Goal: Use online tool/utility: Utilize a website feature to perform a specific function

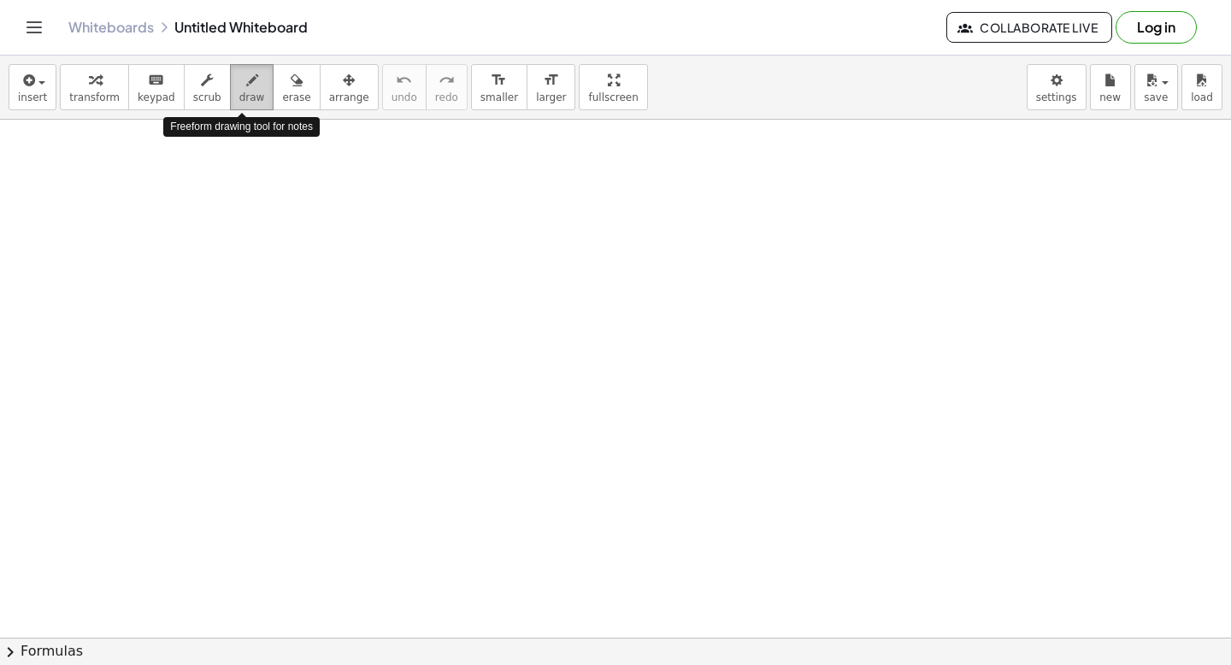
click at [243, 97] on span "draw" at bounding box center [252, 98] width 26 height 12
drag, startPoint x: 263, startPoint y: 310, endPoint x: 278, endPoint y: 319, distance: 17.6
drag, startPoint x: 283, startPoint y: 304, endPoint x: 286, endPoint y: 312, distance: 9.2
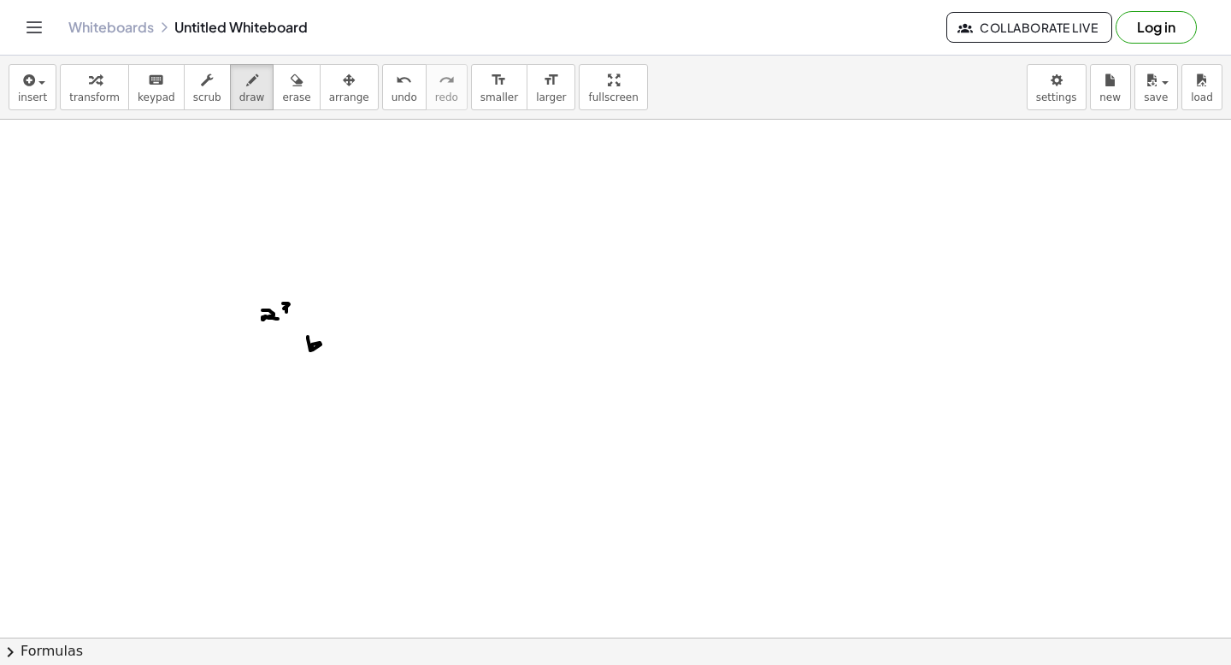
drag, startPoint x: 308, startPoint y: 337, endPoint x: 312, endPoint y: 347, distance: 11.1
drag, startPoint x: 321, startPoint y: 328, endPoint x: 328, endPoint y: 342, distance: 16.4
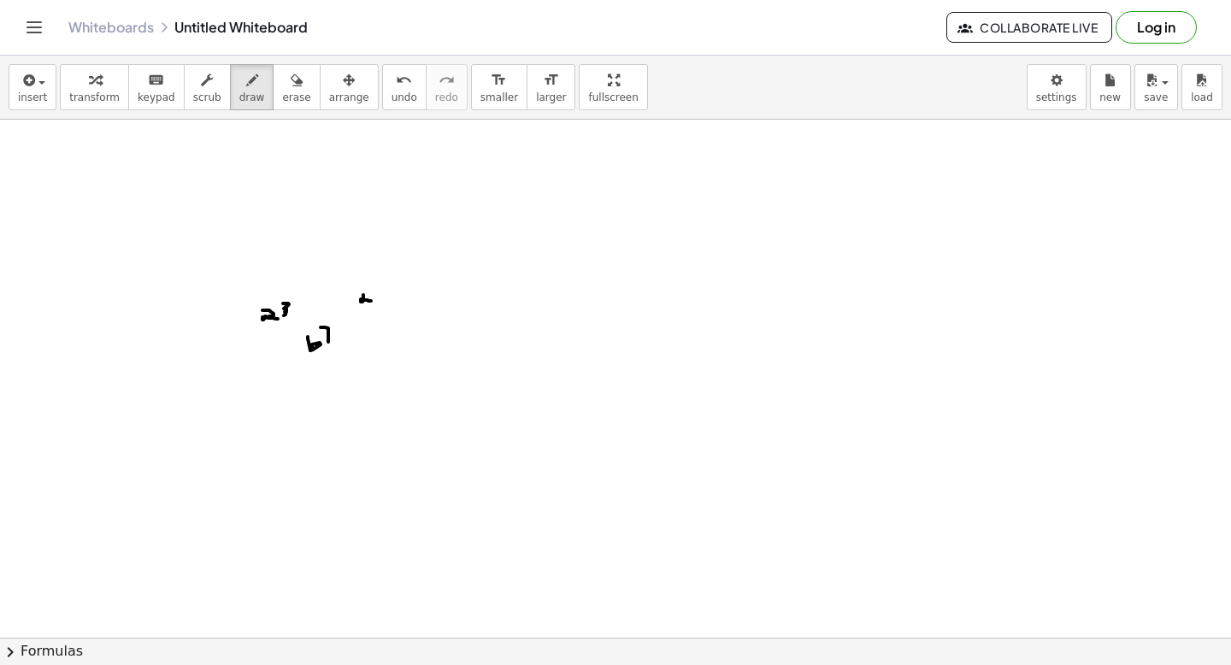
drag, startPoint x: 363, startPoint y: 295, endPoint x: 371, endPoint y: 300, distance: 9.3
drag, startPoint x: 356, startPoint y: 287, endPoint x: 372, endPoint y: 302, distance: 21.8
drag, startPoint x: 377, startPoint y: 279, endPoint x: 381, endPoint y: 299, distance: 20.8
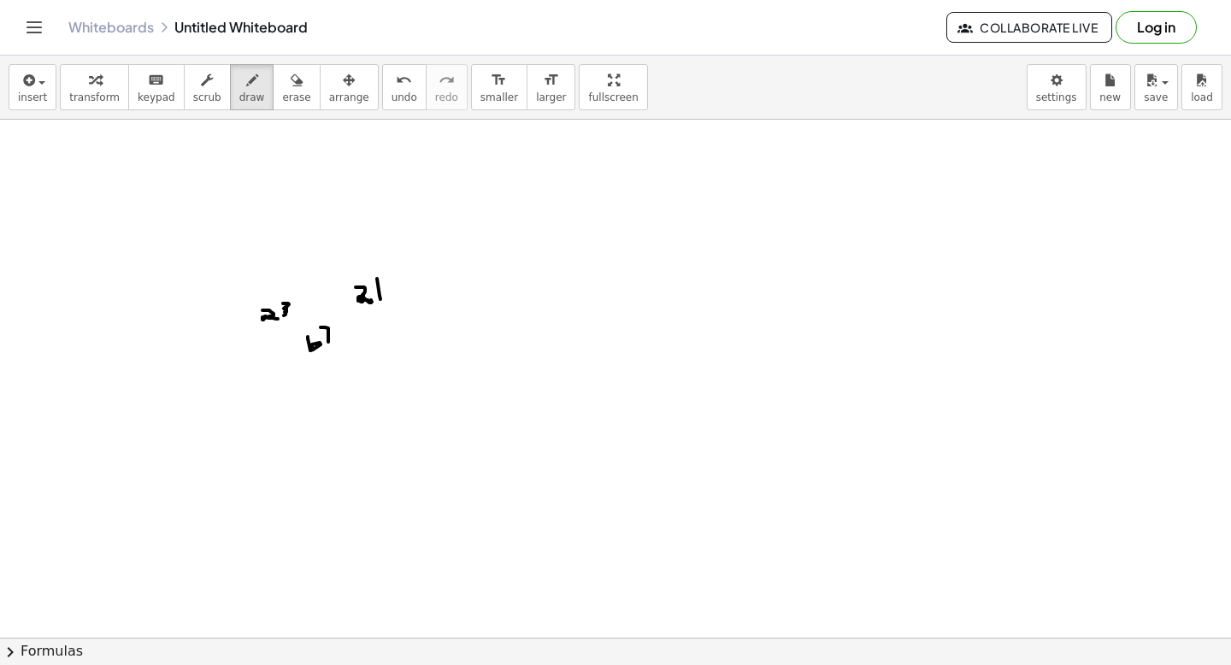
drag, startPoint x: 271, startPoint y: 327, endPoint x: 288, endPoint y: 323, distance: 17.4
drag, startPoint x: 352, startPoint y: 309, endPoint x: 378, endPoint y: 308, distance: 25.7
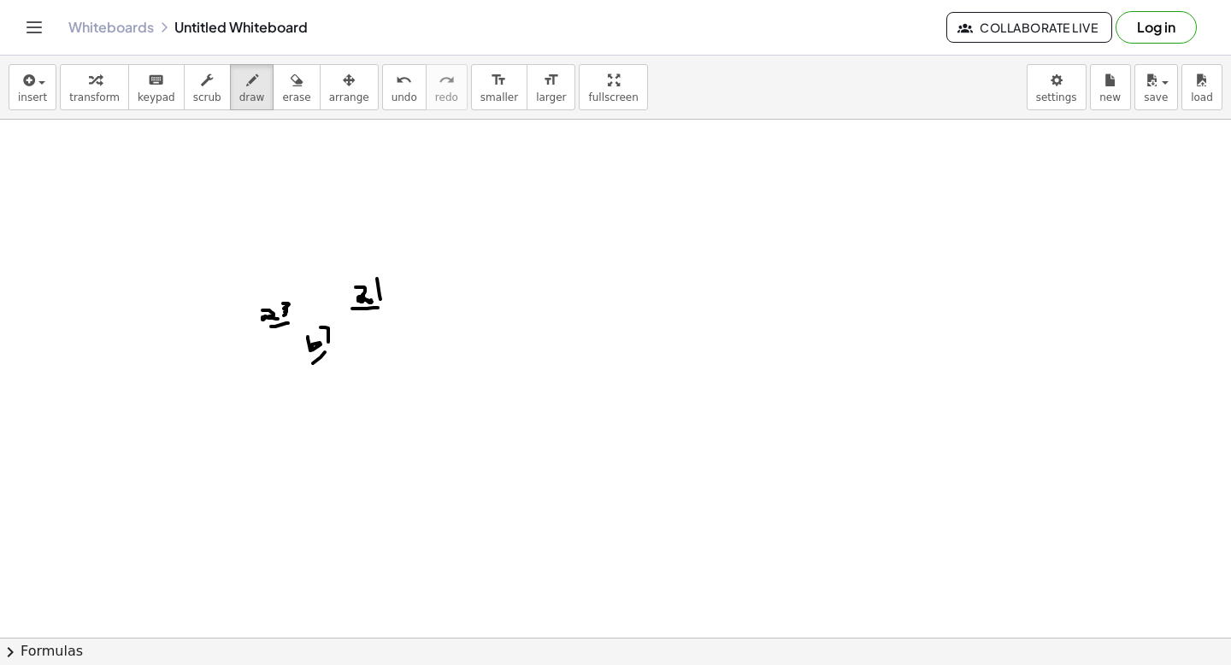
drag, startPoint x: 313, startPoint y: 363, endPoint x: 325, endPoint y: 352, distance: 16.3
drag, startPoint x: 280, startPoint y: 334, endPoint x: 300, endPoint y: 340, distance: 21.2
drag, startPoint x: 357, startPoint y: 317, endPoint x: 337, endPoint y: 335, distance: 26.6
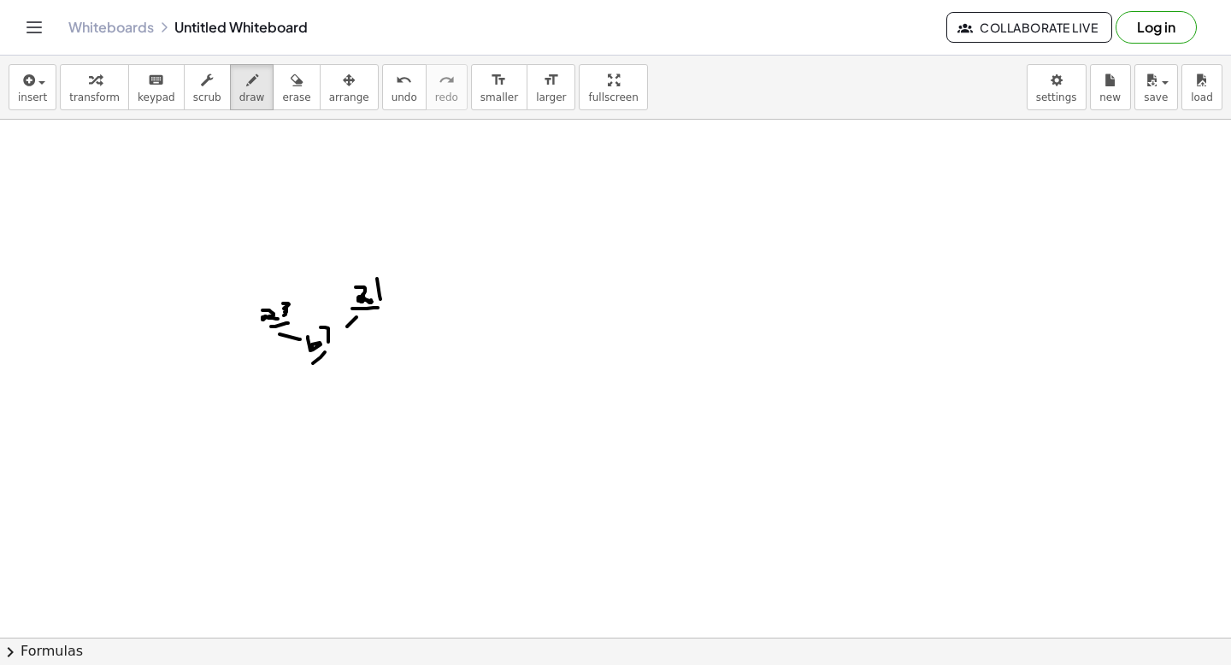
drag, startPoint x: 296, startPoint y: 305, endPoint x: 351, endPoint y: 300, distance: 55.0
drag, startPoint x: 541, startPoint y: 440, endPoint x: 563, endPoint y: 449, distance: 23.0
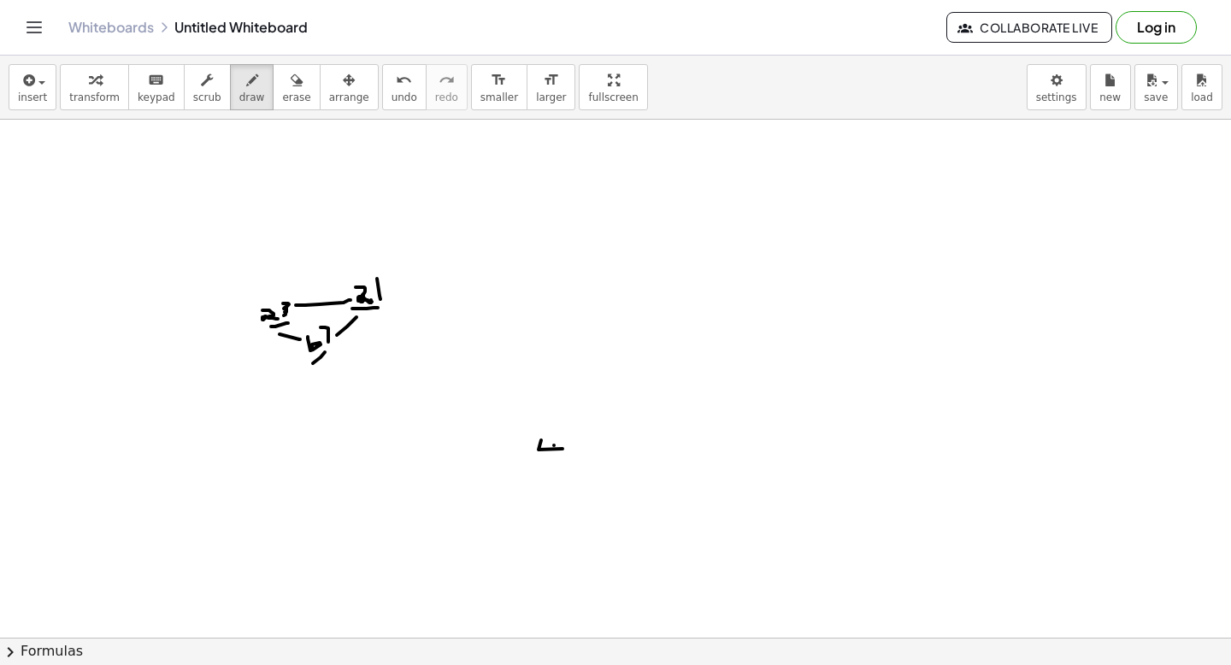
drag, startPoint x: 609, startPoint y: 351, endPoint x: 767, endPoint y: 324, distance: 160.6
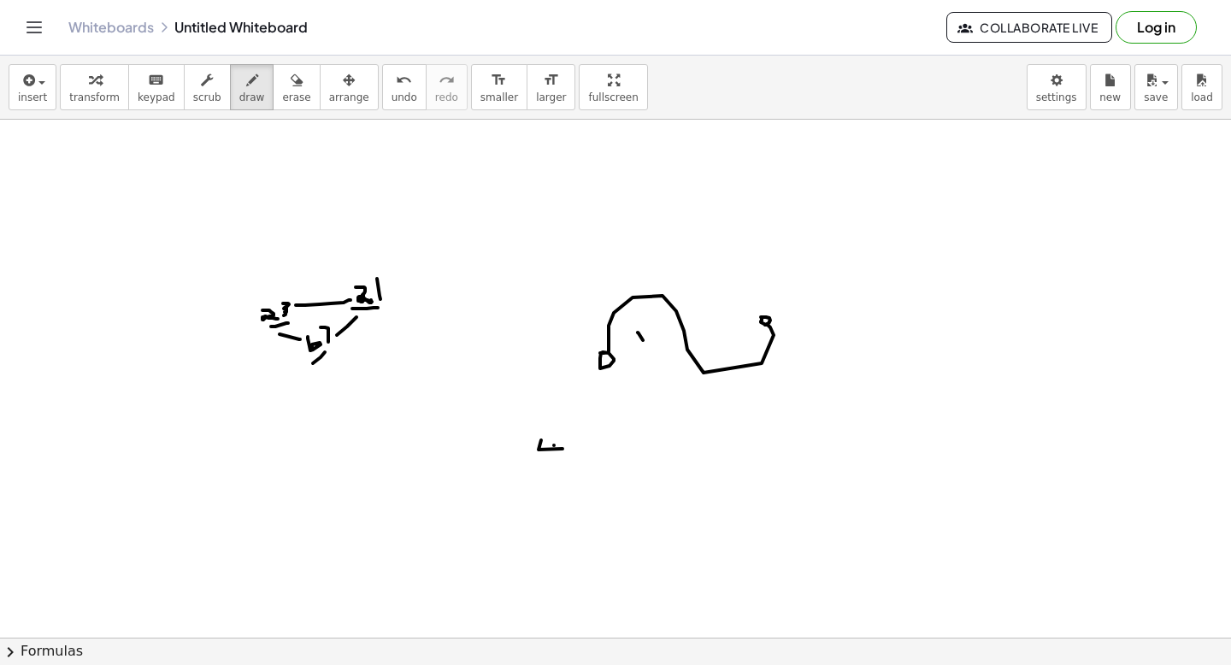
drag, startPoint x: 638, startPoint y: 333, endPoint x: 648, endPoint y: 349, distance: 19.2
drag, startPoint x: 751, startPoint y: 381, endPoint x: 764, endPoint y: 393, distance: 17.5
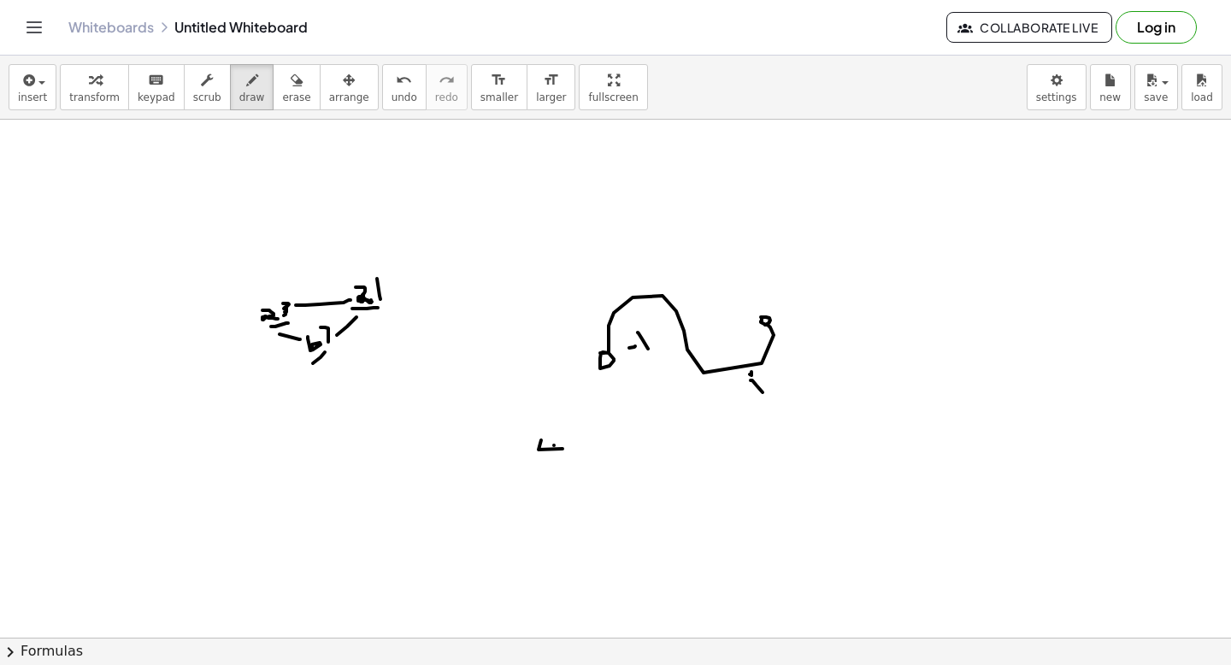
drag, startPoint x: 766, startPoint y: 365, endPoint x: 777, endPoint y: 384, distance: 21.9
drag, startPoint x: 771, startPoint y: 369, endPoint x: 777, endPoint y: 391, distance: 22.4
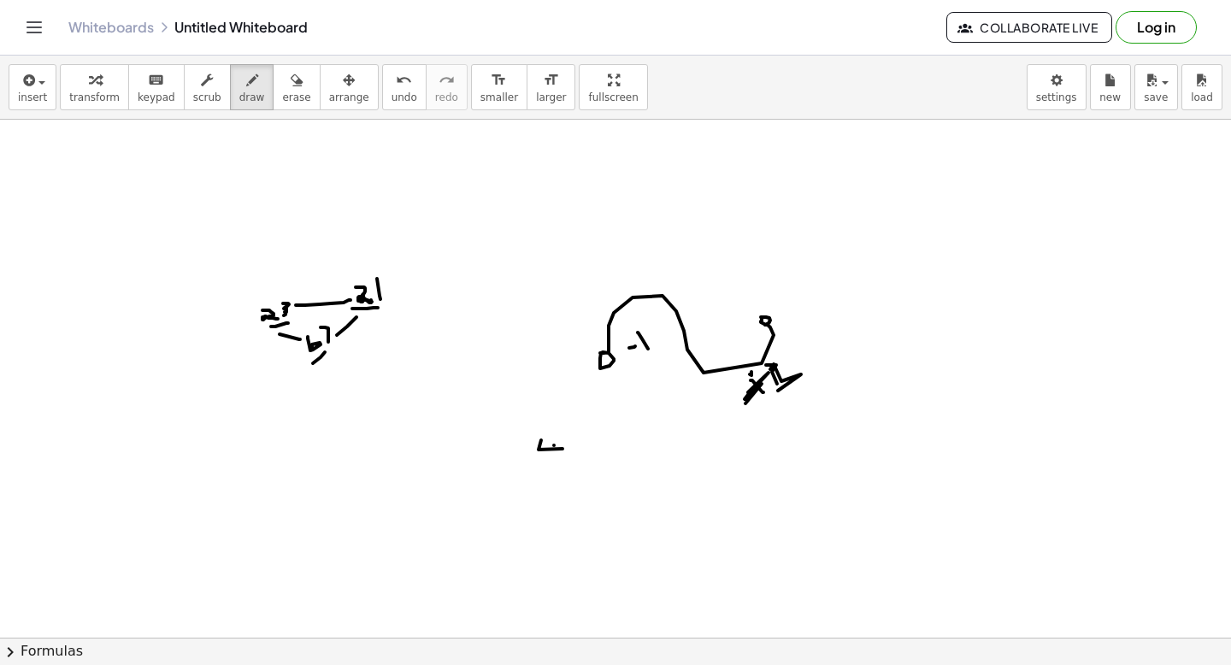
drag, startPoint x: 763, startPoint y: 366, endPoint x: 774, endPoint y: 393, distance: 28.7
drag, startPoint x: 767, startPoint y: 392, endPoint x: 782, endPoint y: 353, distance: 41.4
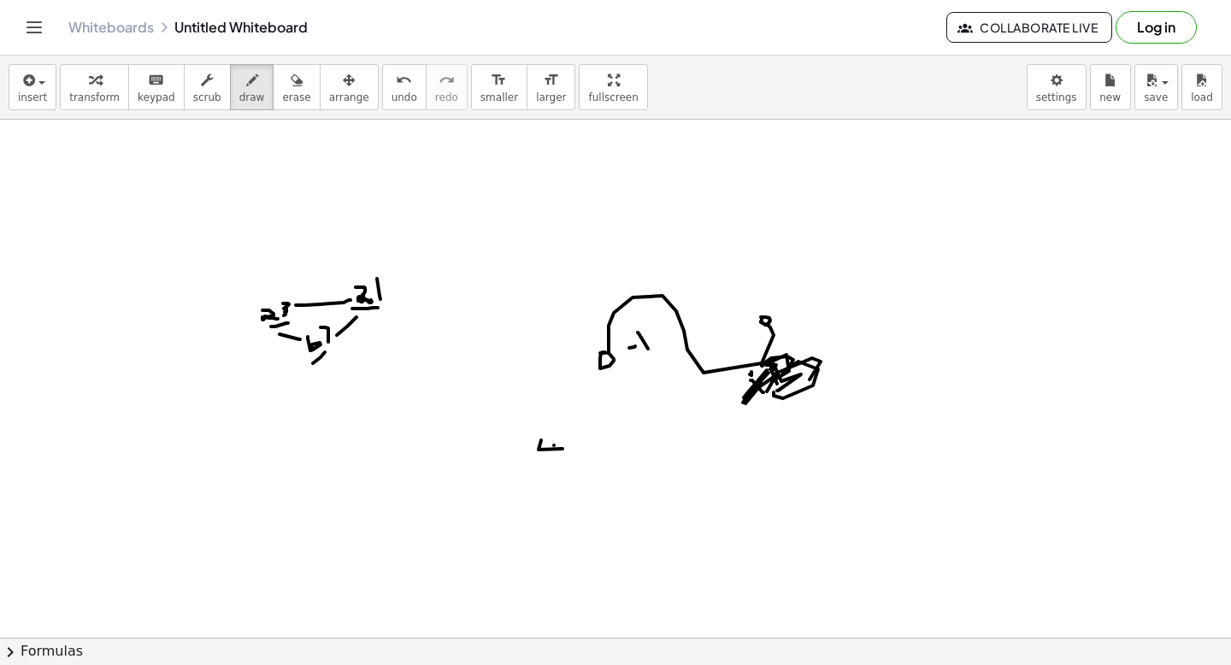
drag, startPoint x: 767, startPoint y: 364, endPoint x: 759, endPoint y: 386, distance: 22.7
drag, startPoint x: 468, startPoint y: 185, endPoint x: 548, endPoint y: 239, distance: 97.2
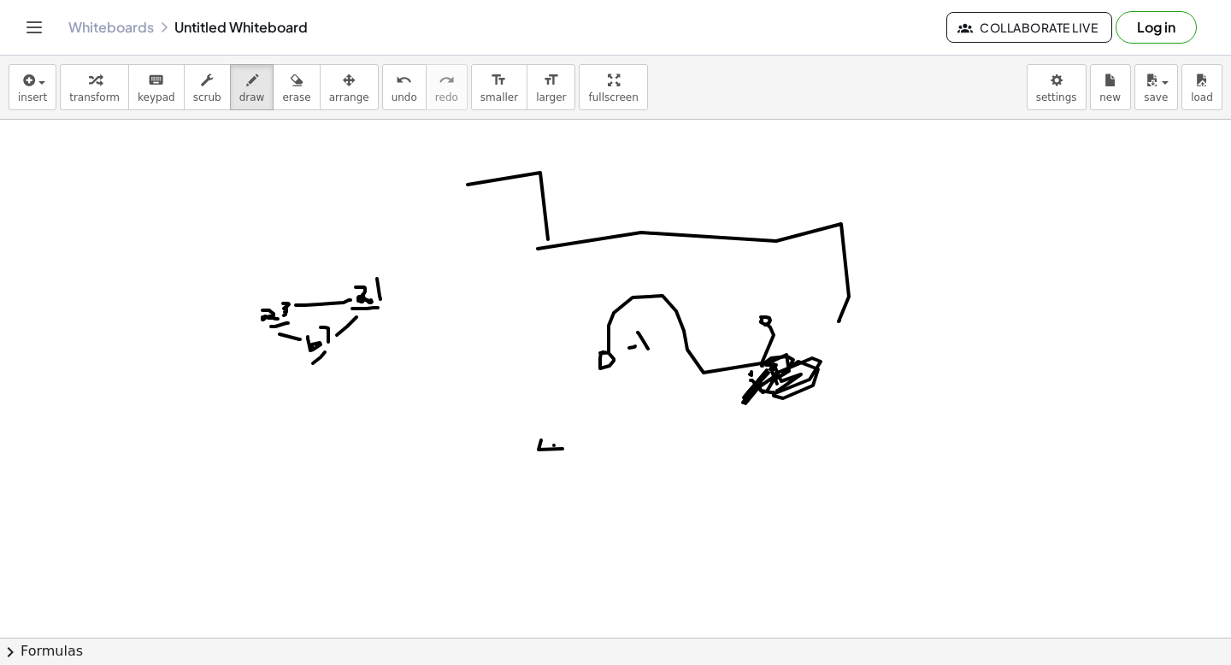
drag, startPoint x: 641, startPoint y: 233, endPoint x: 840, endPoint y: 321, distance: 217.1
click at [291, 88] on icon "button" at bounding box center [297, 80] width 12 height 21
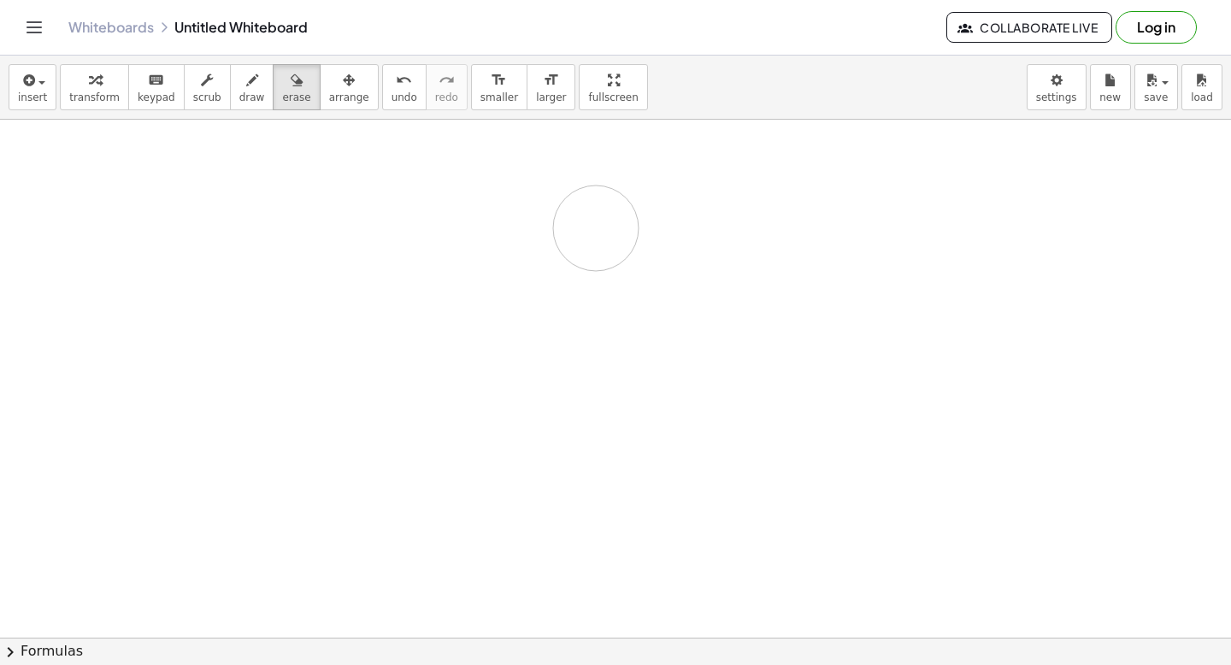
drag, startPoint x: 363, startPoint y: 297, endPoint x: 771, endPoint y: 363, distance: 412.5
click at [286, 98] on span "erase" at bounding box center [296, 98] width 28 height 12
click at [329, 92] on span "arrange" at bounding box center [349, 98] width 40 height 12
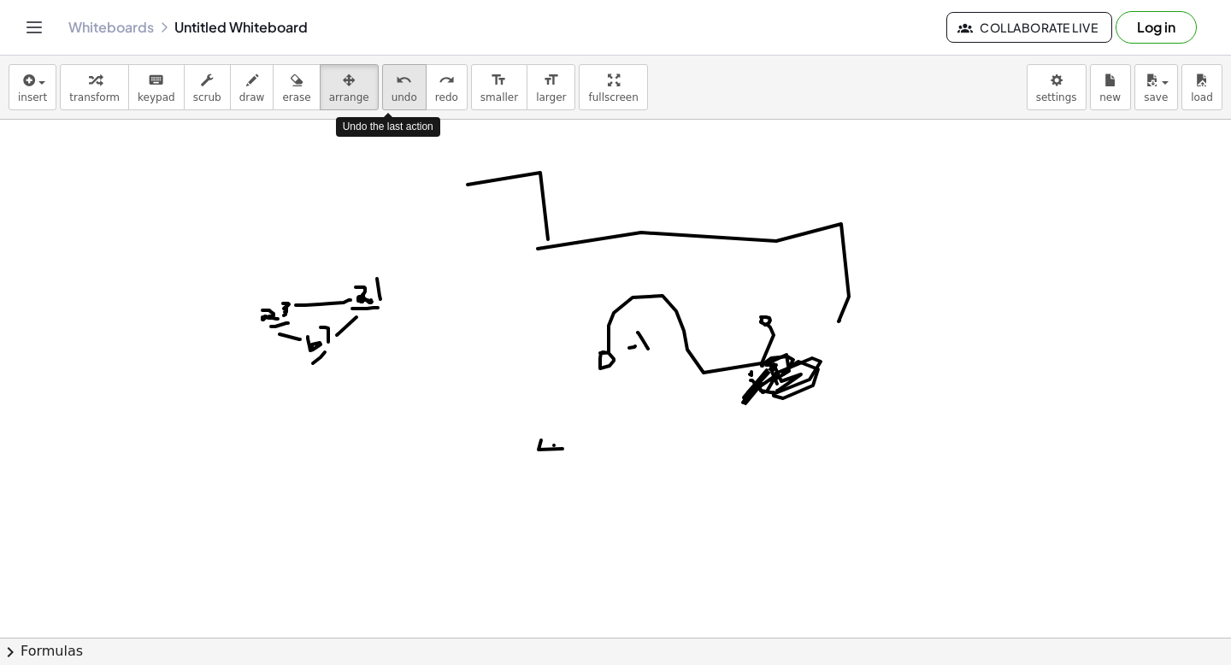
click at [392, 84] on div "undo" at bounding box center [405, 79] width 26 height 21
click at [396, 80] on icon "undo" at bounding box center [404, 80] width 16 height 21
click at [435, 97] on span "redo" at bounding box center [446, 98] width 23 height 12
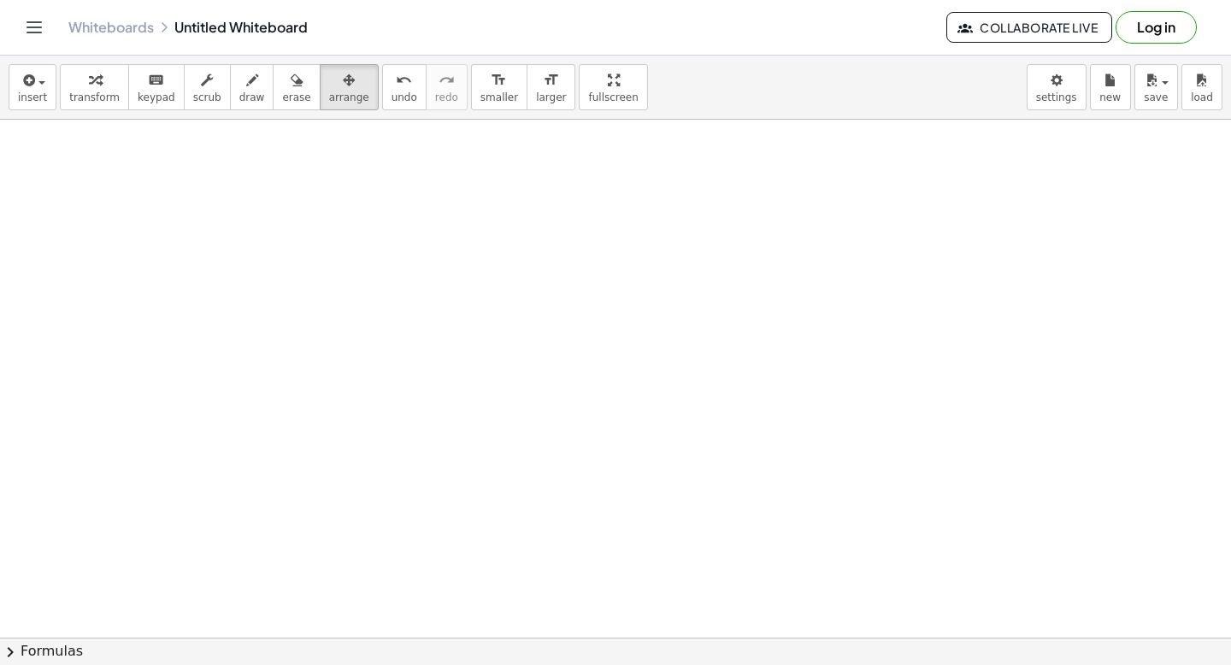
click at [540, 90] on button "format_size larger" at bounding box center [551, 87] width 49 height 46
click at [245, 94] on span "draw" at bounding box center [252, 98] width 26 height 12
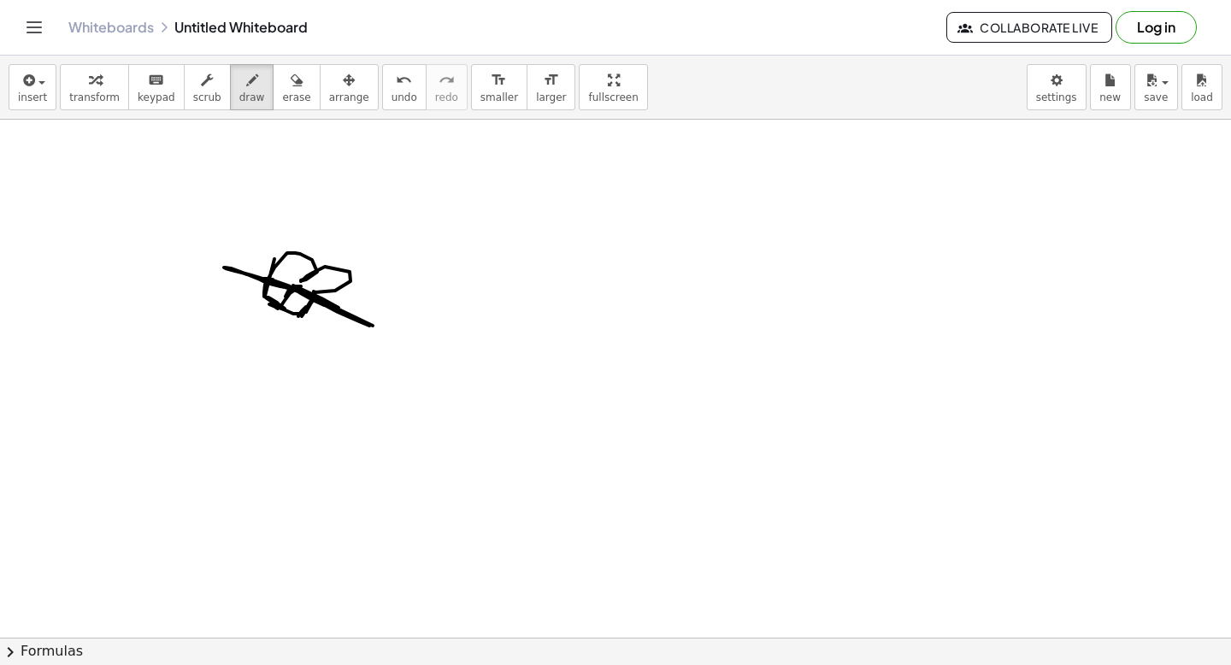
drag, startPoint x: 275, startPoint y: 259, endPoint x: 316, endPoint y: 294, distance: 54.0
drag, startPoint x: 263, startPoint y: 280, endPoint x: 224, endPoint y: 285, distance: 38.8
drag, startPoint x: 265, startPoint y: 269, endPoint x: 262, endPoint y: 244, distance: 25.9
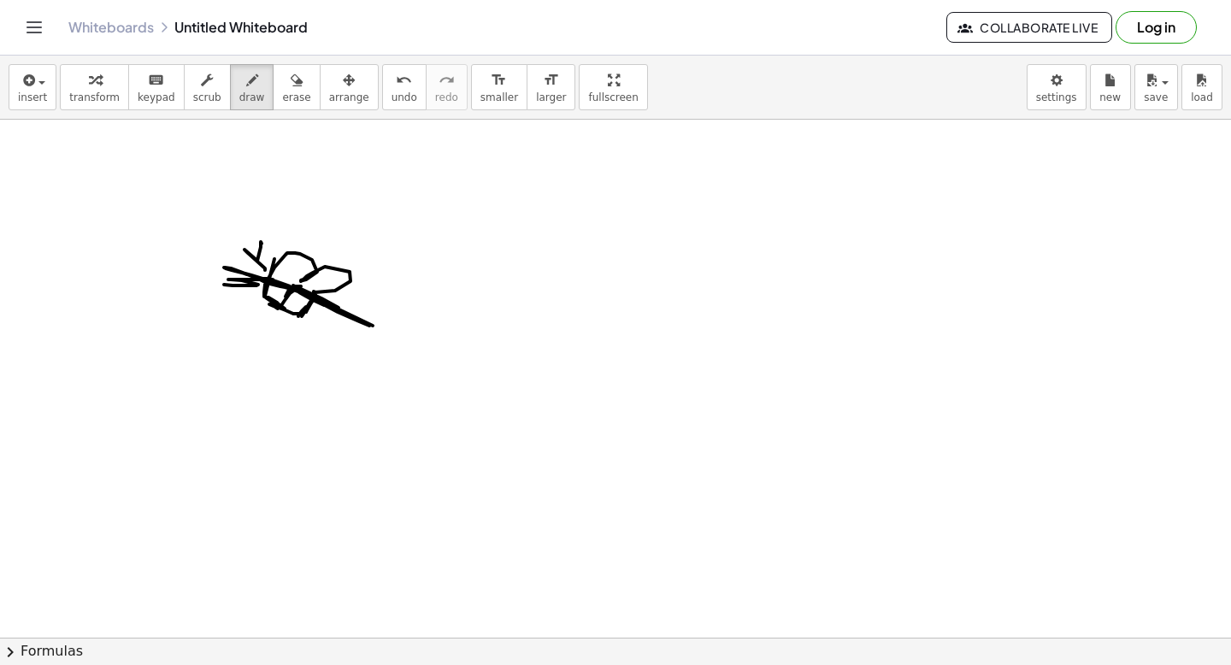
drag, startPoint x: 323, startPoint y: 292, endPoint x: 362, endPoint y: 307, distance: 41.4
drag, startPoint x: 298, startPoint y: 292, endPoint x: 318, endPoint y: 357, distance: 67.9
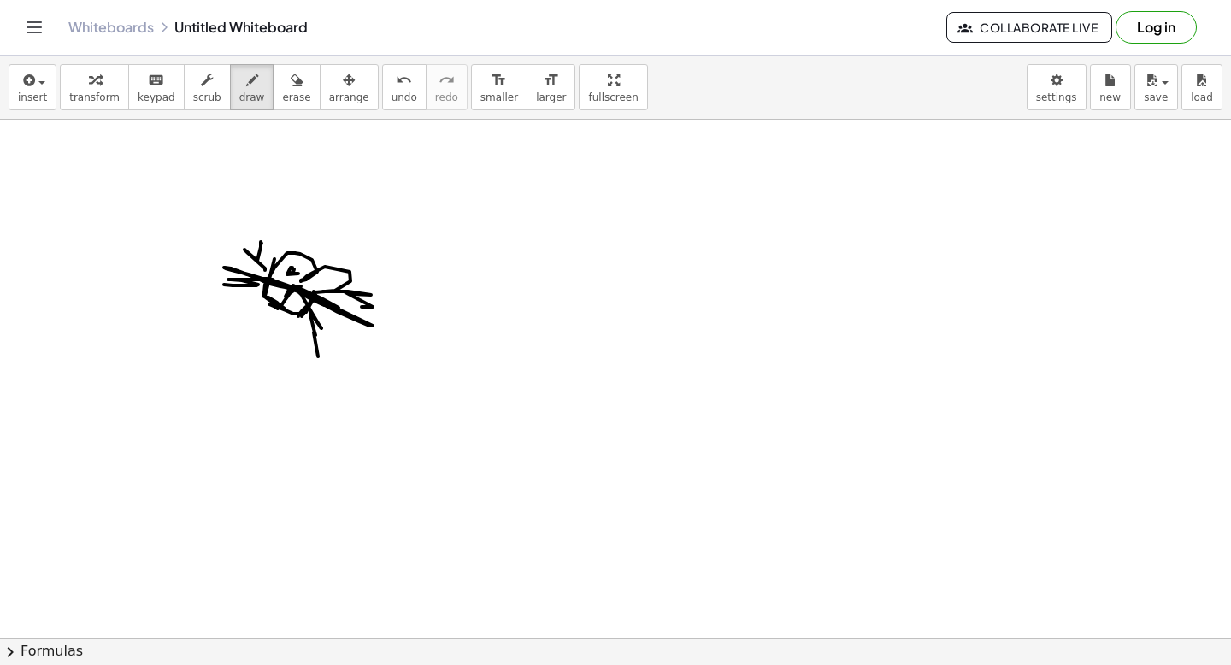
drag, startPoint x: 307, startPoint y: 230, endPoint x: 333, endPoint y: 237, distance: 26.6
drag, startPoint x: 340, startPoint y: 242, endPoint x: 339, endPoint y: 251, distance: 9.6
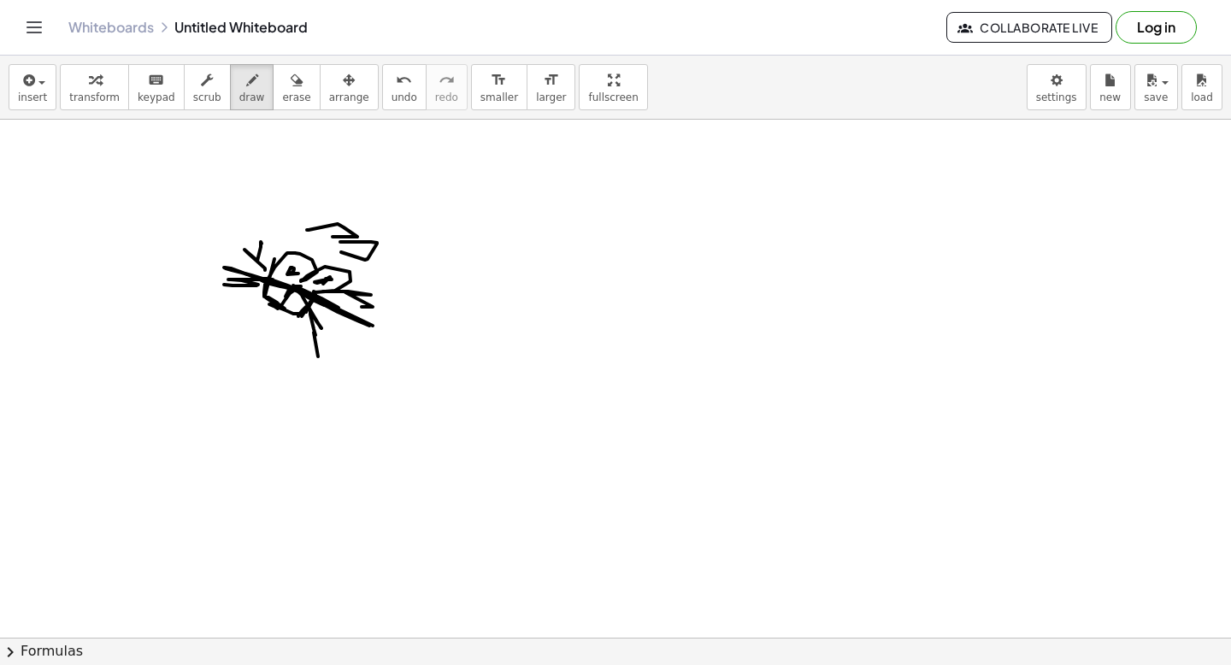
drag, startPoint x: 289, startPoint y: 247, endPoint x: 309, endPoint y: 234, distance: 23.5
drag, startPoint x: 361, startPoint y: 261, endPoint x: 362, endPoint y: 294, distance: 33.4
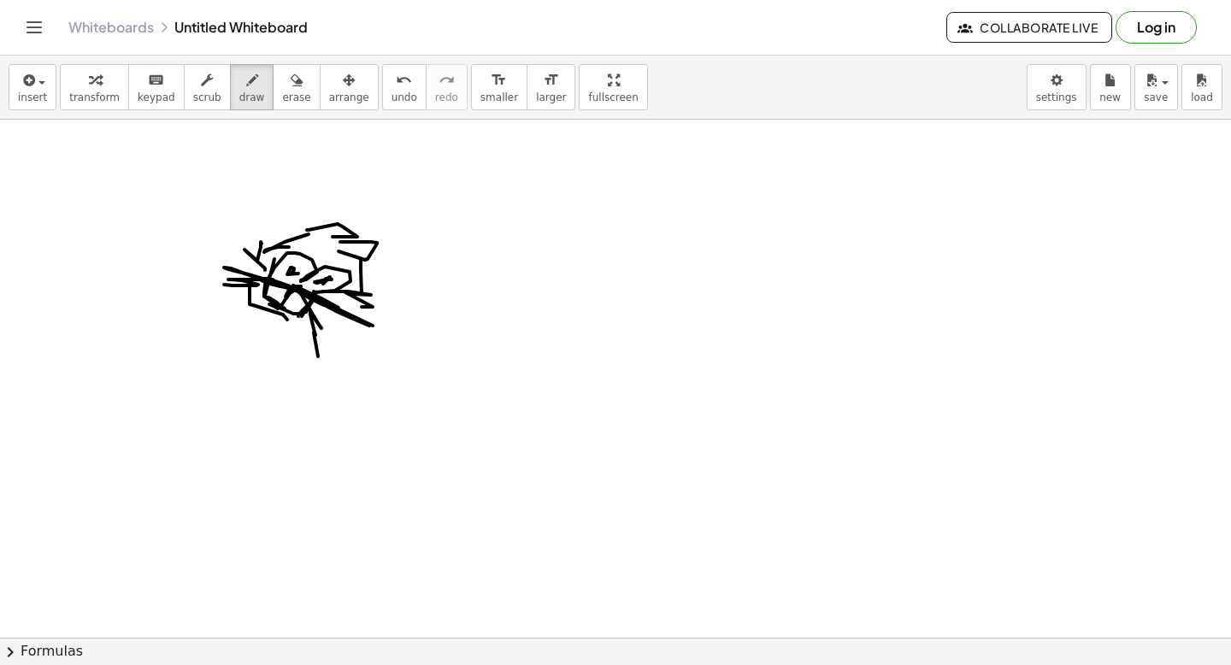
drag, startPoint x: 250, startPoint y: 280, endPoint x: 287, endPoint y: 320, distance: 54.4
drag, startPoint x: 287, startPoint y: 320, endPoint x: 305, endPoint y: 318, distance: 18.0
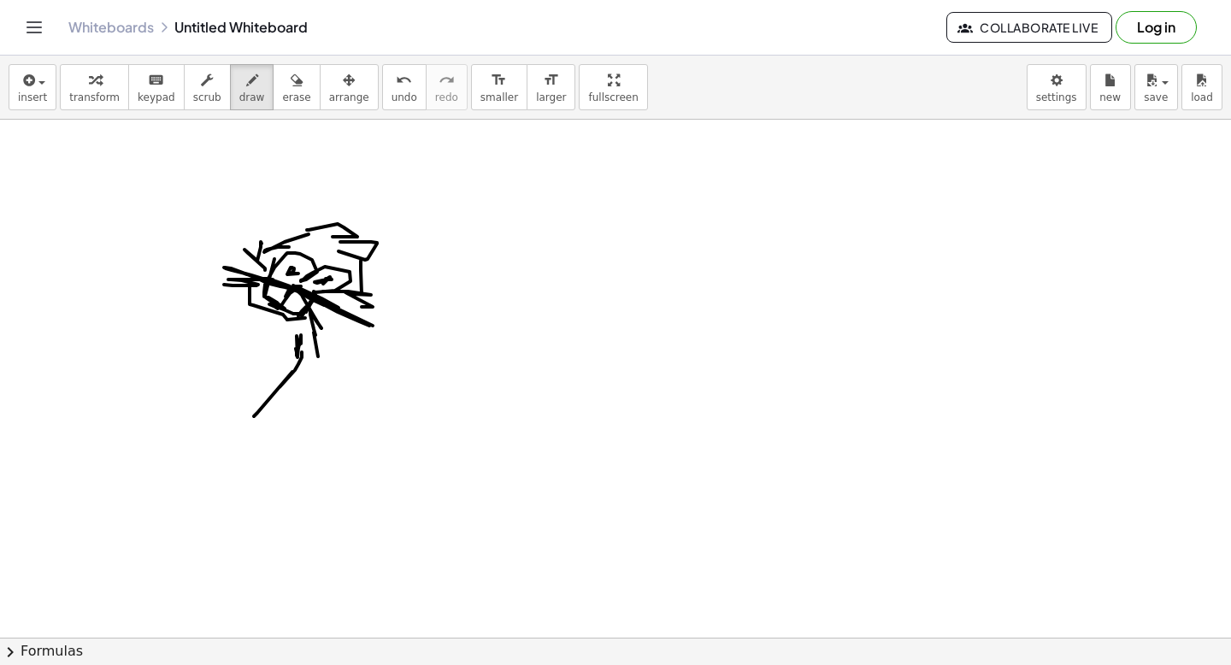
drag, startPoint x: 302, startPoint y: 352, endPoint x: 296, endPoint y: 393, distance: 41.5
drag, startPoint x: 305, startPoint y: 381, endPoint x: 269, endPoint y: 417, distance: 50.8
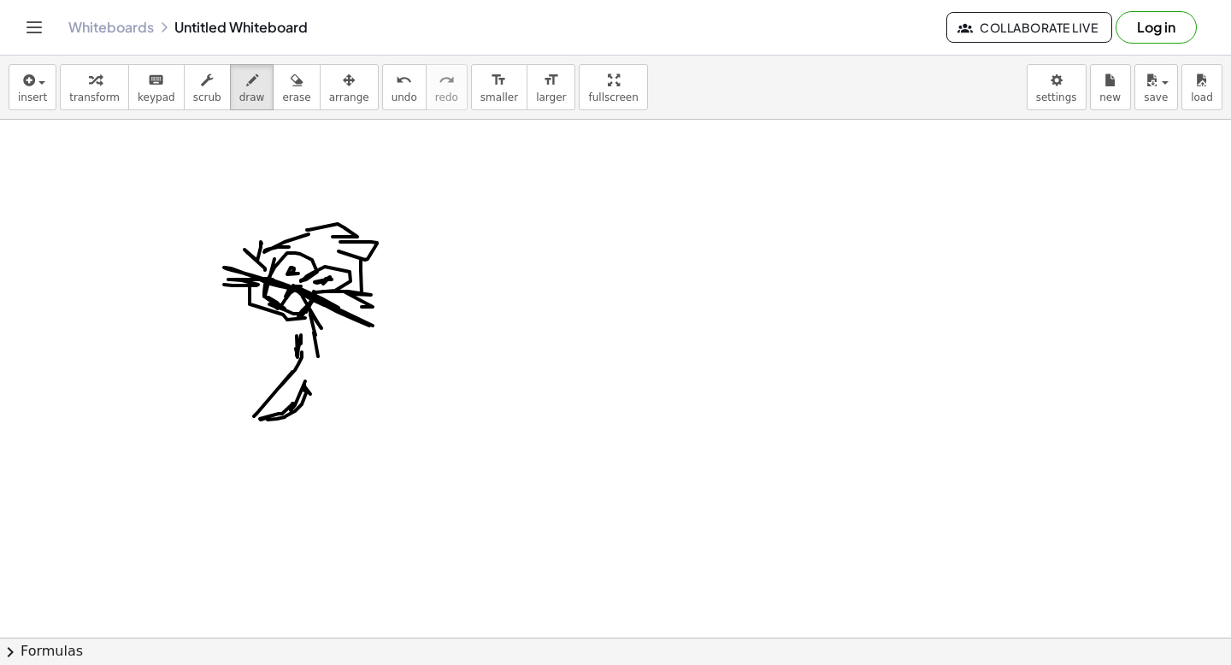
drag, startPoint x: 306, startPoint y: 393, endPoint x: 268, endPoint y: 420, distance: 46.7
drag, startPoint x: 310, startPoint y: 395, endPoint x: 356, endPoint y: 437, distance: 62.4
drag, startPoint x: 356, startPoint y: 434, endPoint x: 321, endPoint y: 465, distance: 47.2
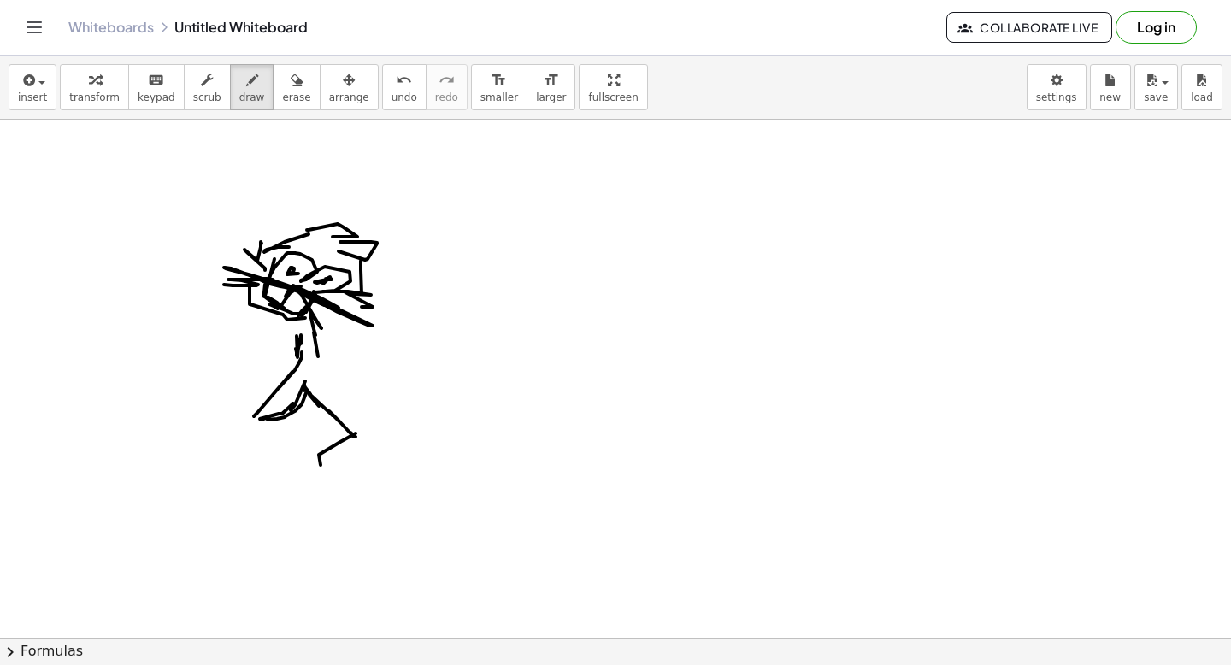
drag, startPoint x: 356, startPoint y: 441, endPoint x: 336, endPoint y: 466, distance: 31.7
drag, startPoint x: 359, startPoint y: 442, endPoint x: 345, endPoint y: 472, distance: 33.3
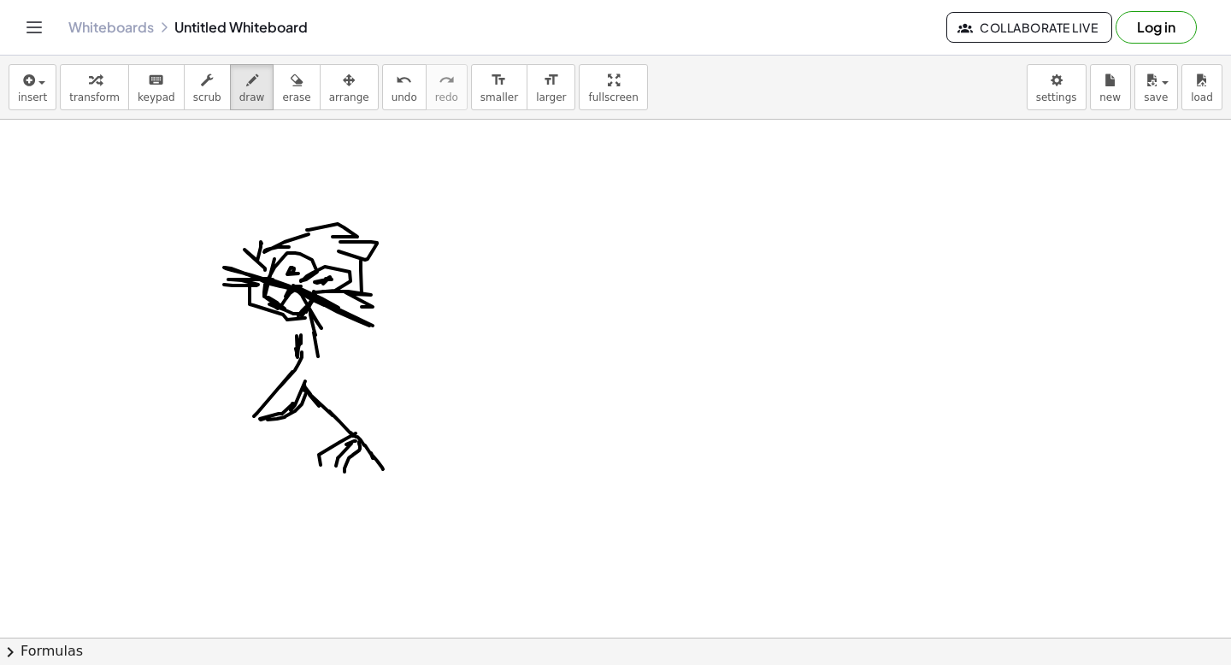
drag, startPoint x: 357, startPoint y: 437, endPoint x: 383, endPoint y: 469, distance: 40.7
drag, startPoint x: 364, startPoint y: 446, endPoint x: 333, endPoint y: 469, distance: 38.7
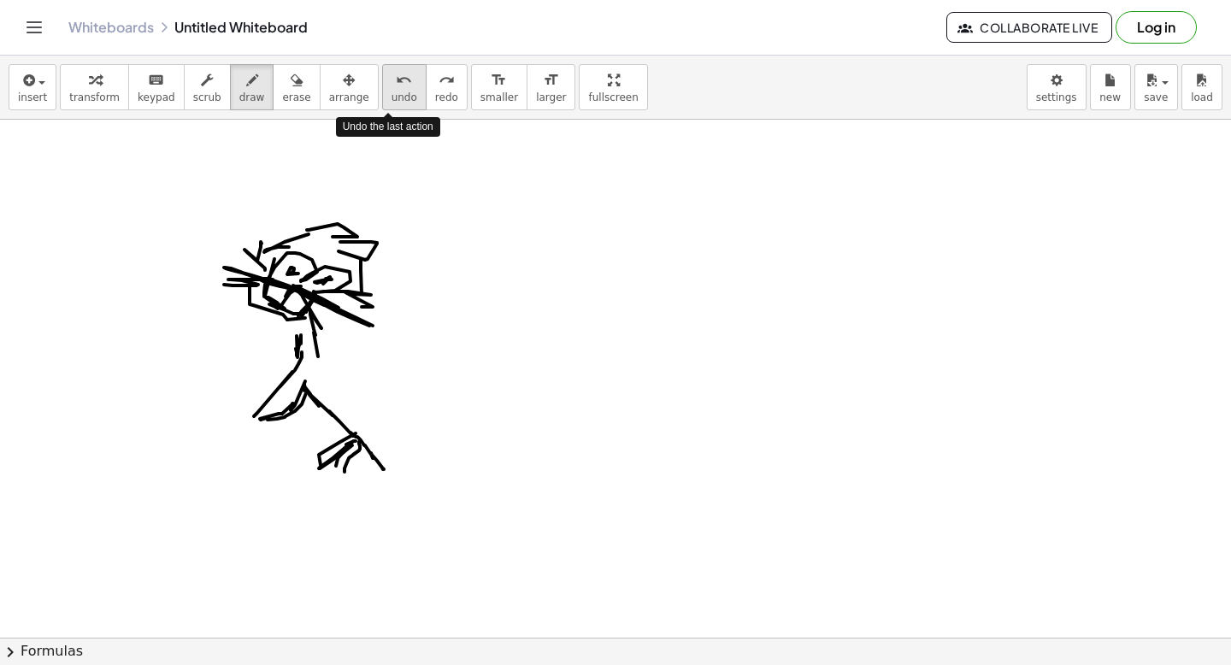
click at [395, 100] on span "undo" at bounding box center [405, 98] width 26 height 12
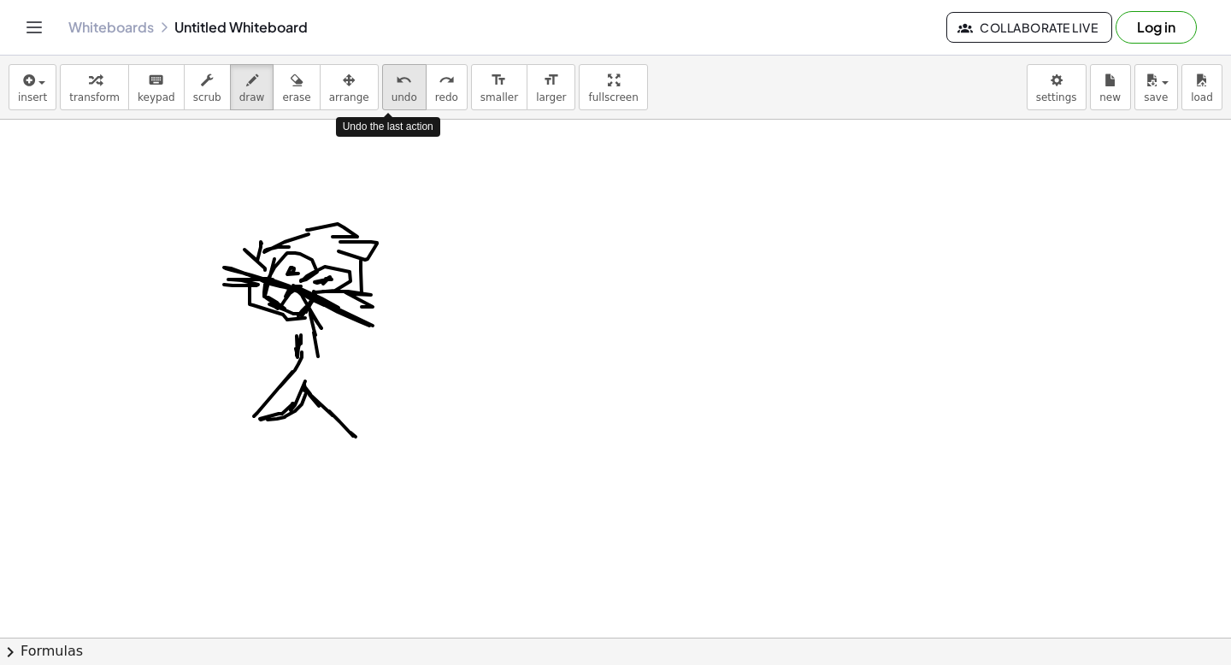
click at [395, 100] on span "undo" at bounding box center [405, 98] width 26 height 12
drag, startPoint x: 355, startPoint y: 437, endPoint x: 338, endPoint y: 469, distance: 36.7
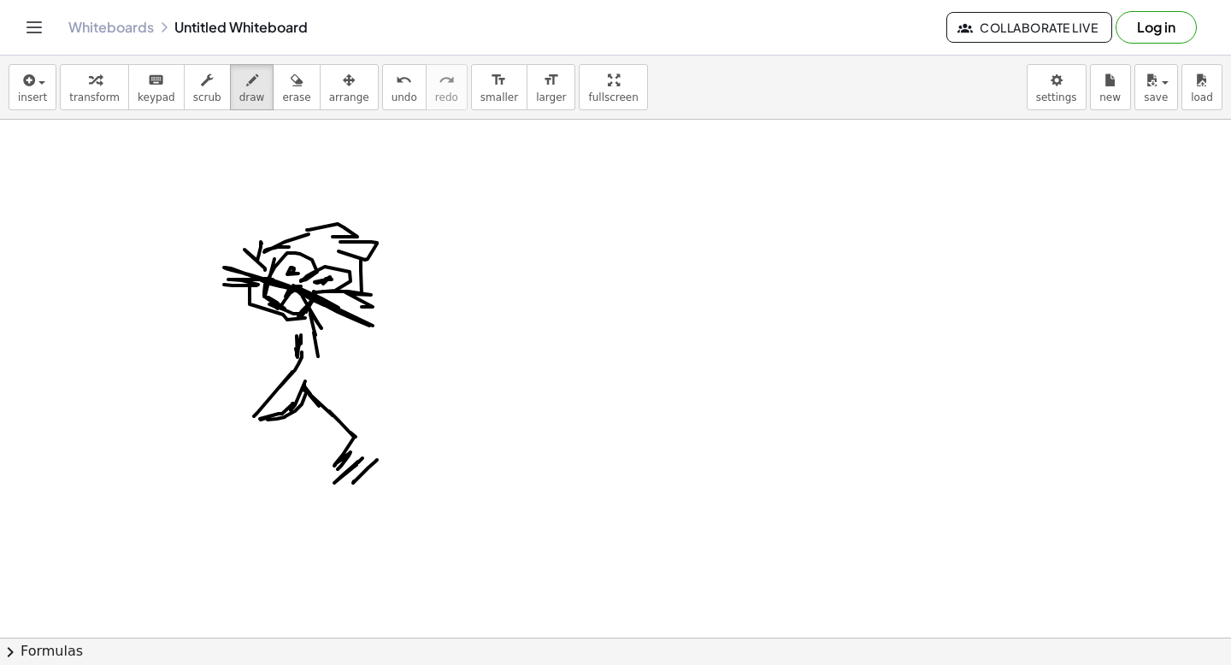
drag, startPoint x: 377, startPoint y: 460, endPoint x: 355, endPoint y: 481, distance: 30.8
click at [239, 98] on span "draw" at bounding box center [252, 98] width 26 height 12
click at [245, 97] on span "draw" at bounding box center [252, 98] width 26 height 12
click at [241, 93] on span "draw" at bounding box center [252, 98] width 26 height 12
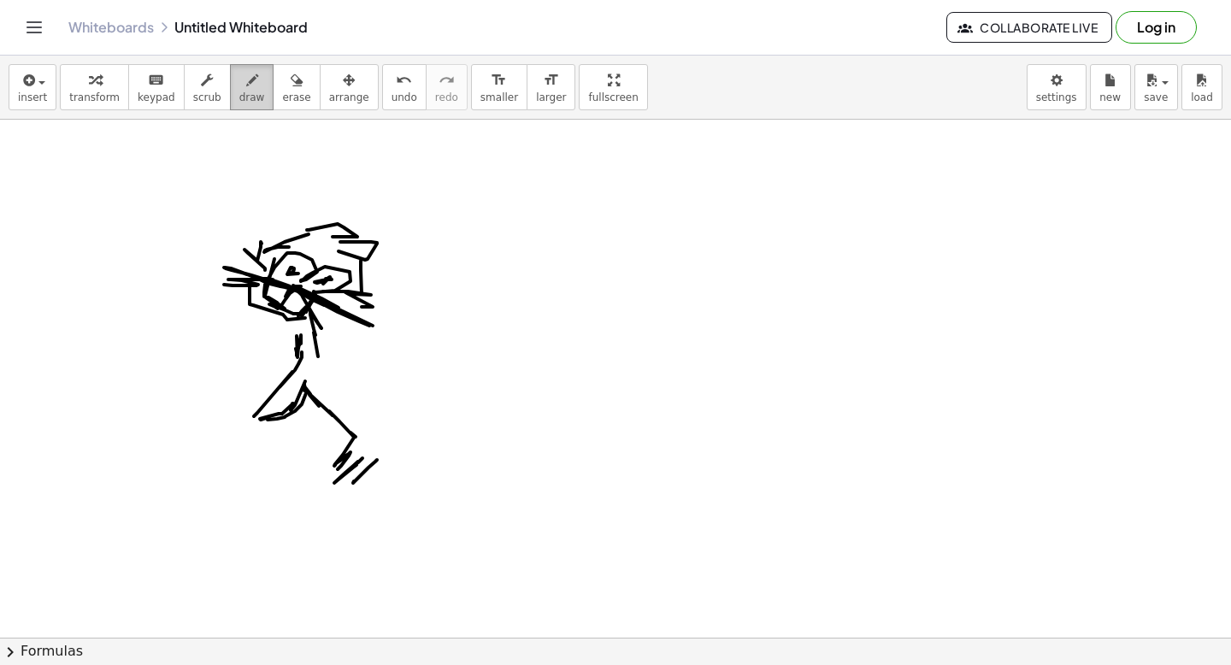
click at [241, 93] on span "draw" at bounding box center [252, 98] width 26 height 12
drag, startPoint x: 380, startPoint y: 456, endPoint x: 399, endPoint y: 429, distance: 33.0
drag, startPoint x: 375, startPoint y: 358, endPoint x: 396, endPoint y: 415, distance: 60.1
